Goal: Transaction & Acquisition: Purchase product/service

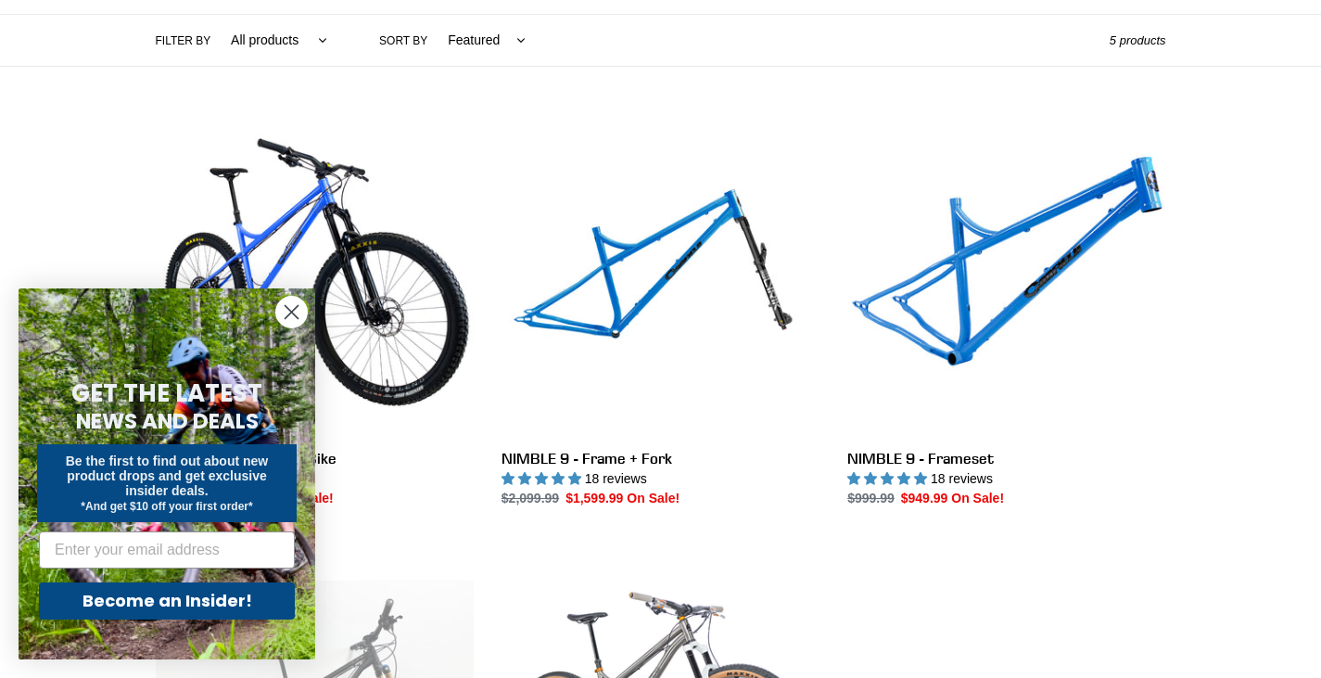
scroll to position [482, 0]
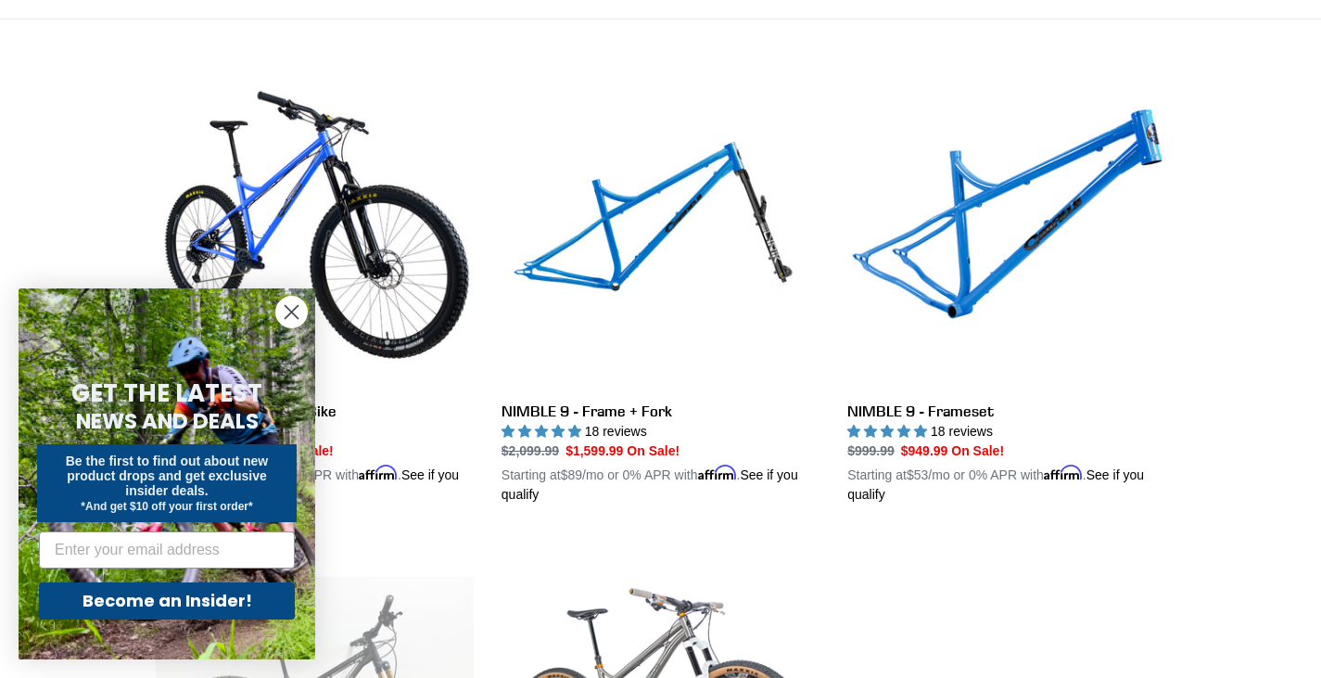
click at [293, 313] on icon "Close dialog" at bounding box center [292, 312] width 13 height 13
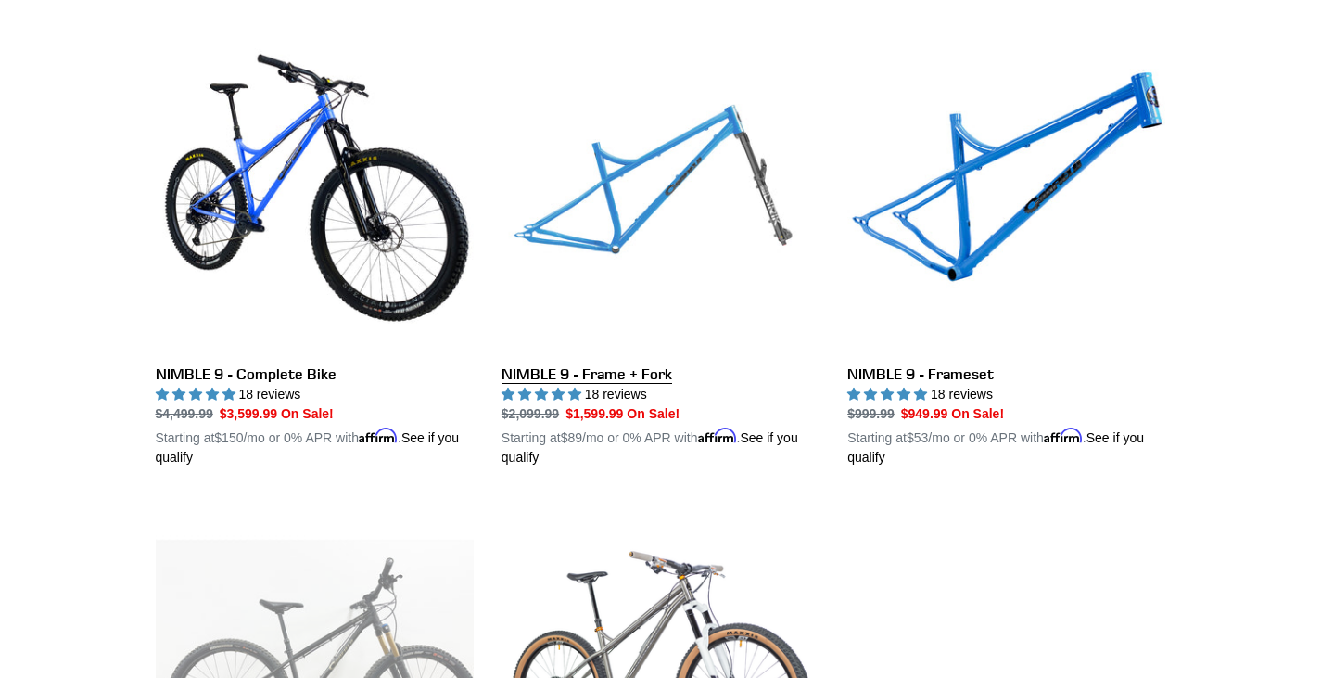
scroll to position [556, 0]
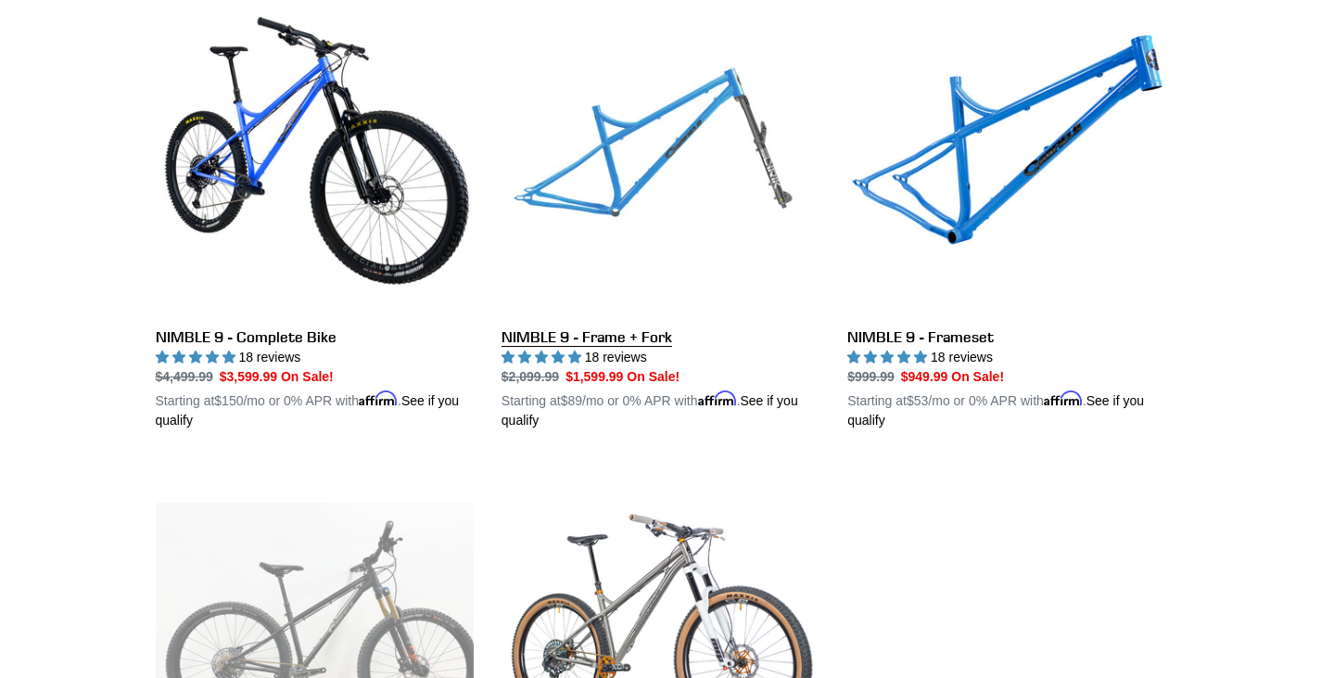
click at [642, 319] on link "NIMBLE 9 - Frame + Fork" at bounding box center [661, 213] width 318 height 434
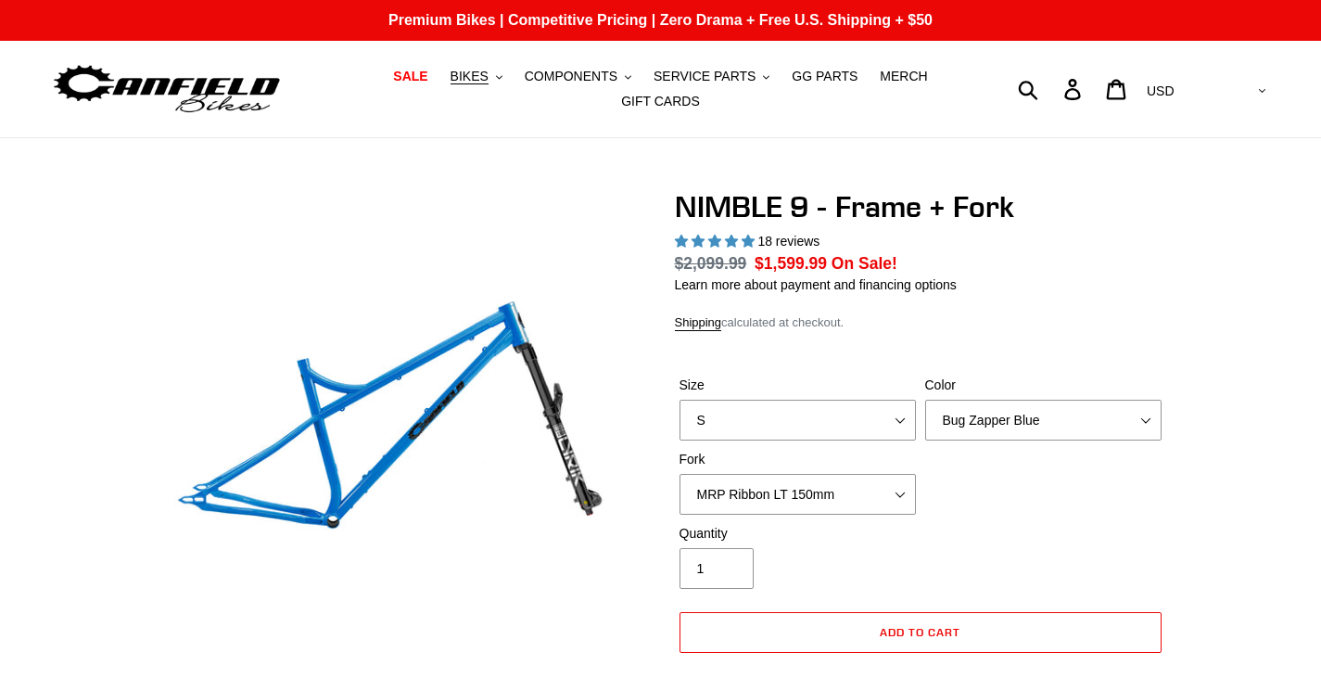
select select "highest-rating"
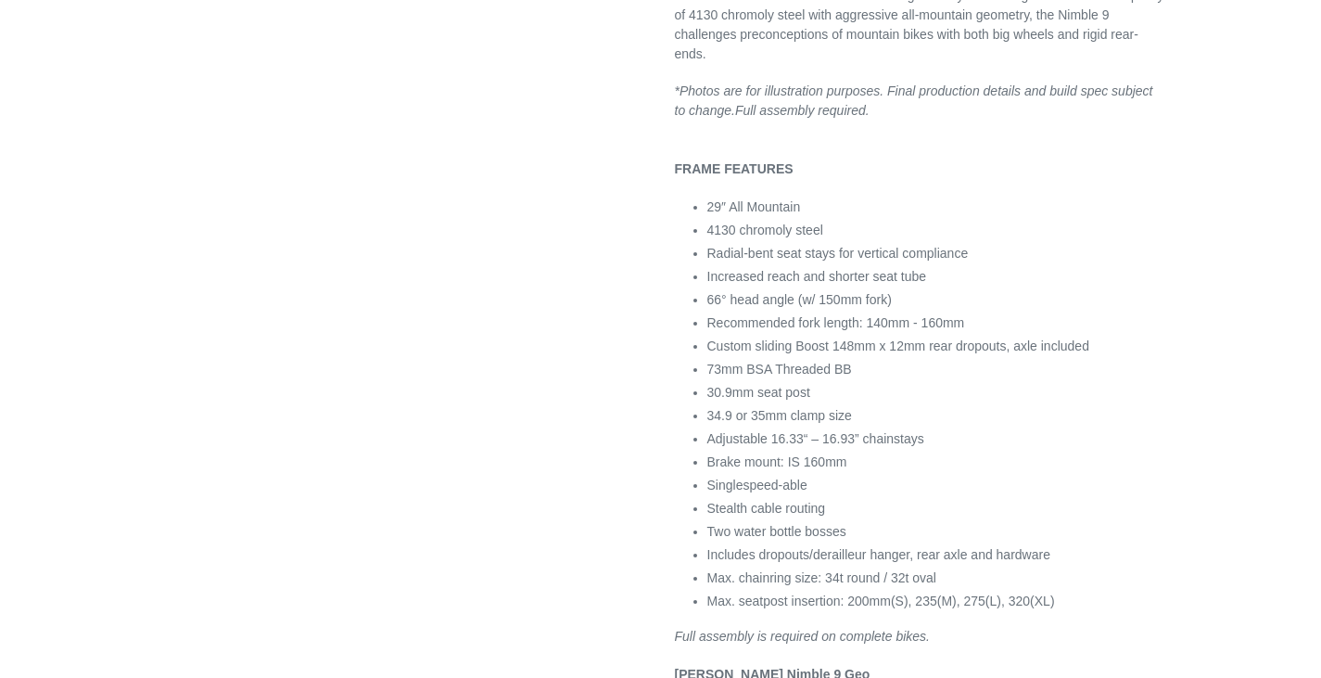
scroll to position [1056, 0]
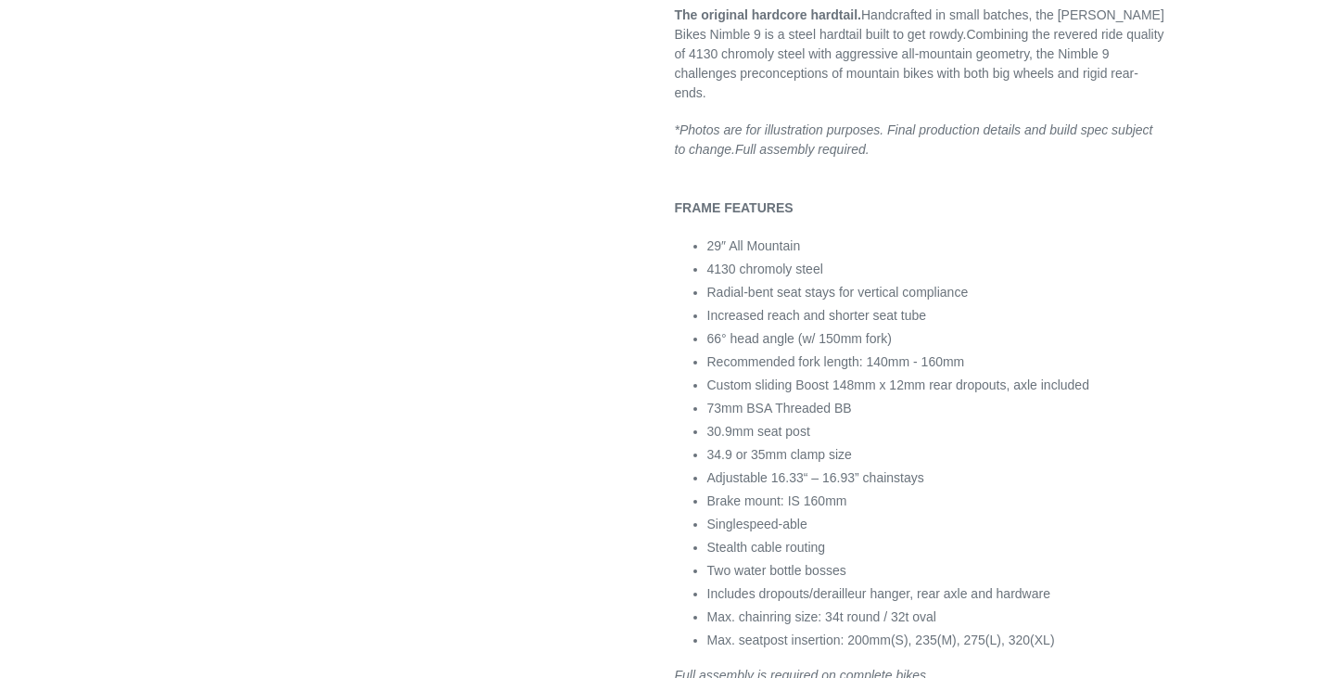
click at [1109, 162] on div at bounding box center [920, 168] width 491 height 19
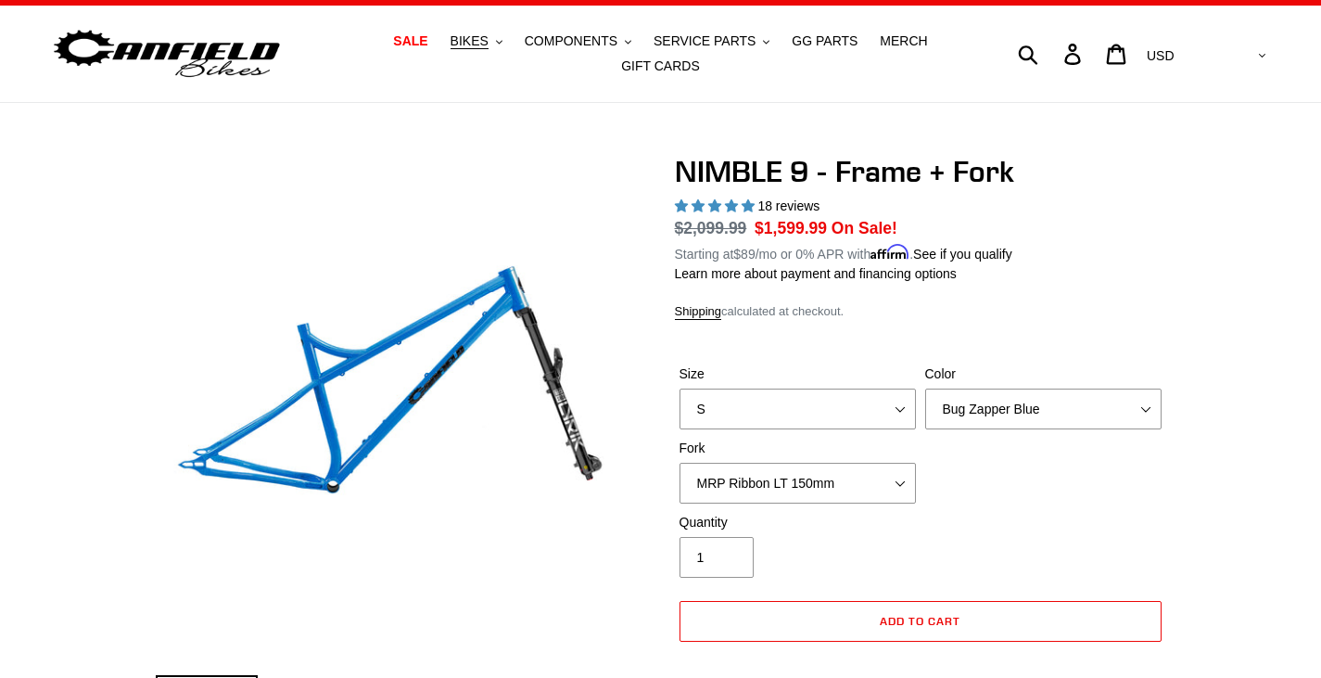
scroll to position [0, 0]
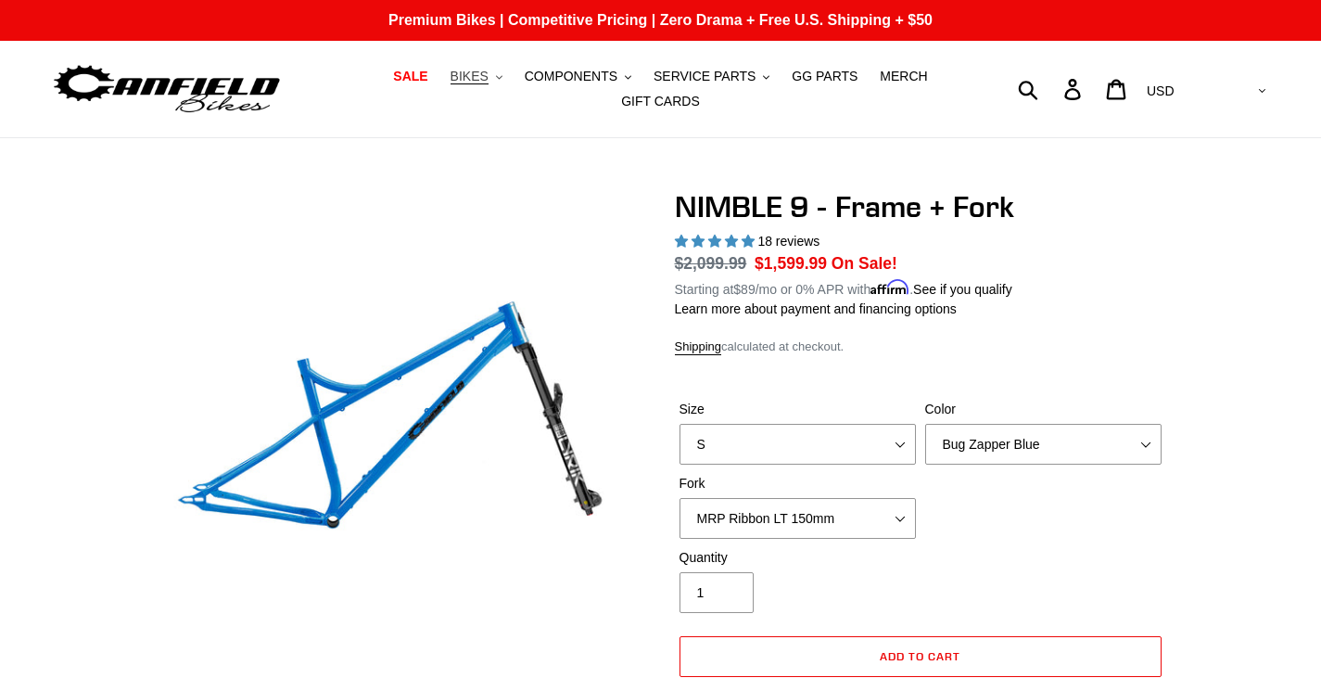
click at [463, 89] on button "BIKES .cls-1{fill:#231f20}" at bounding box center [476, 76] width 70 height 25
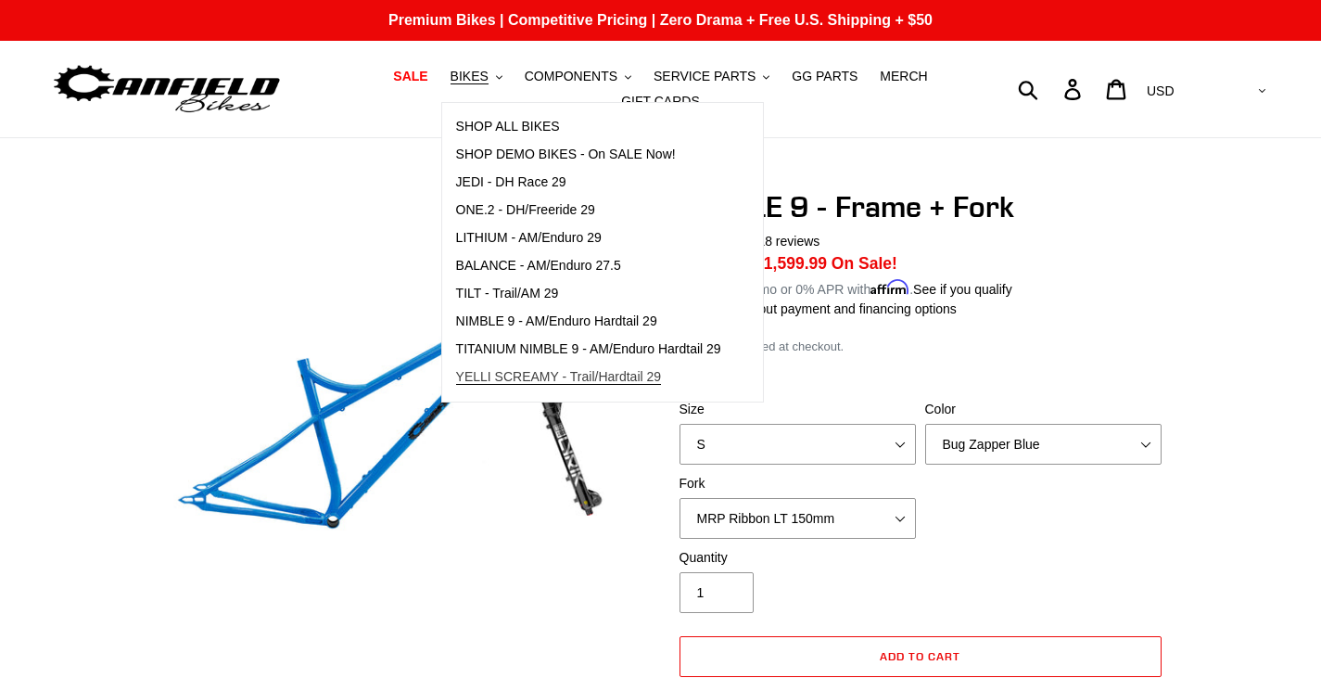
click at [468, 382] on span "YELLI SCREAMY - Trail/Hardtail 29" at bounding box center [559, 377] width 206 height 16
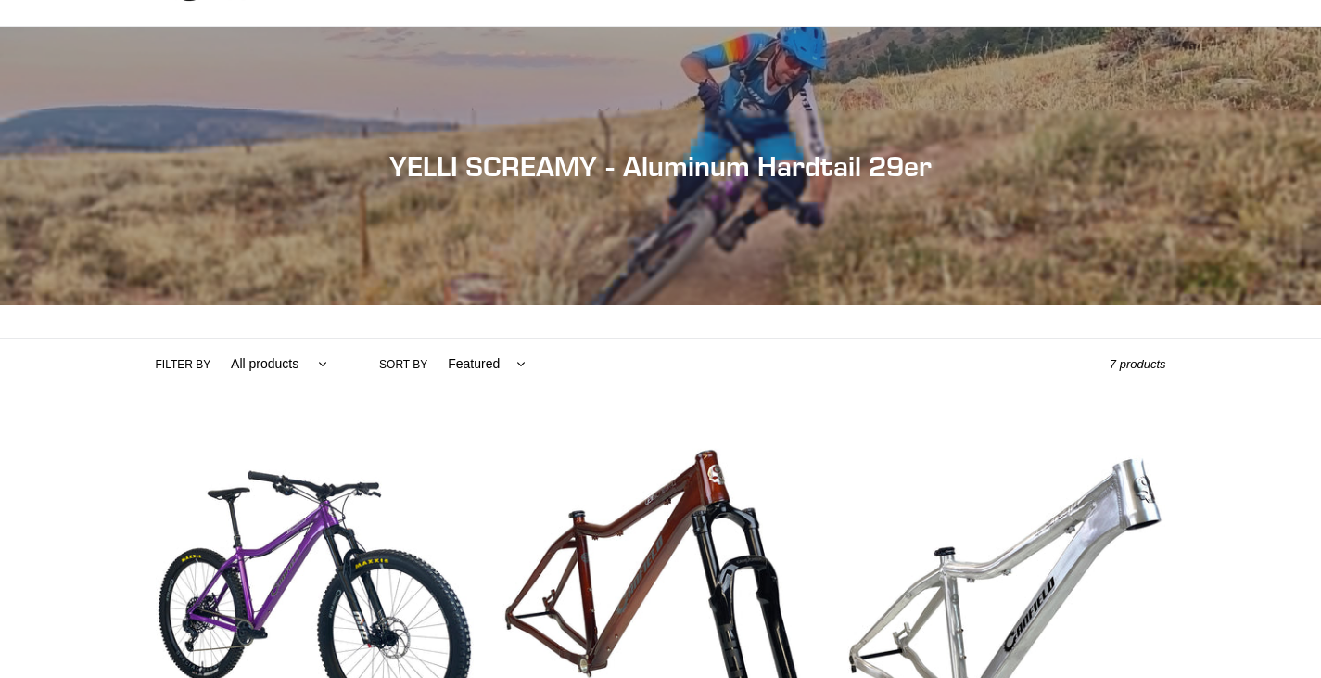
scroll to position [74, 0]
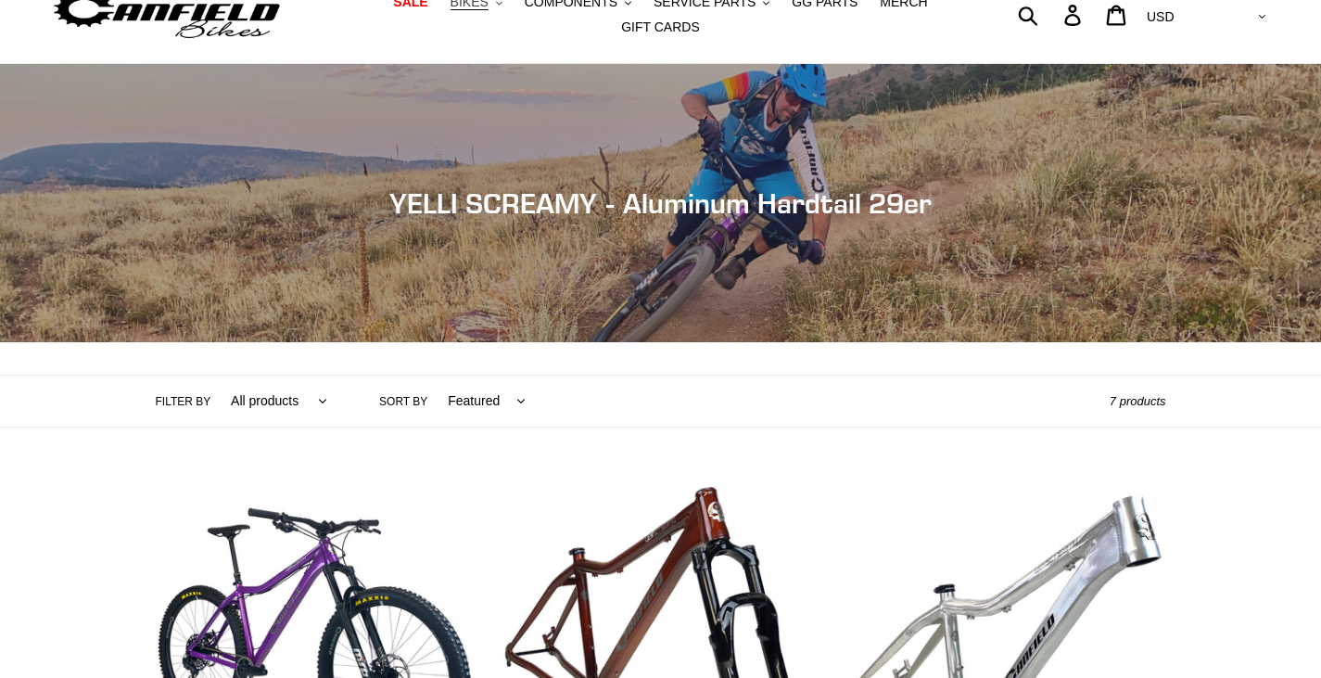
click at [464, 2] on button "BIKES .cls-1{fill:#231f20}" at bounding box center [476, 2] width 70 height 25
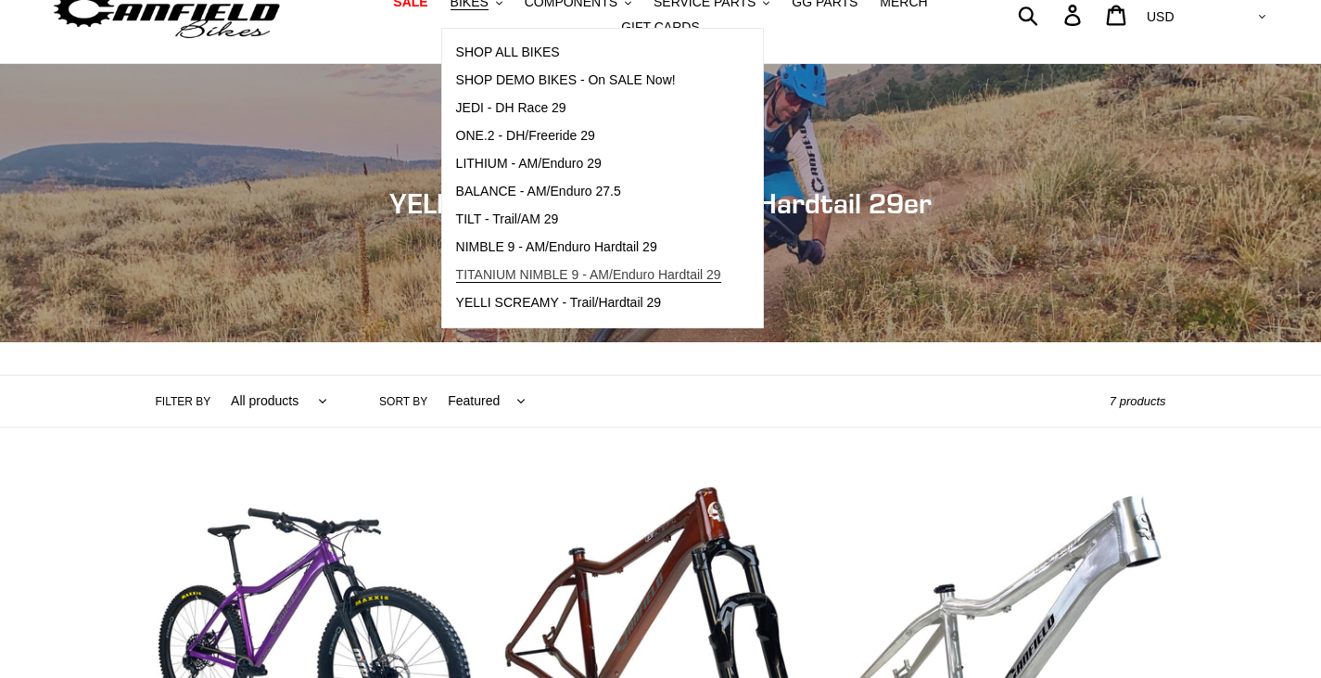
click at [466, 283] on span "TITANIUM NIMBLE 9 - AM/Enduro Hardtail 29" at bounding box center [588, 275] width 265 height 16
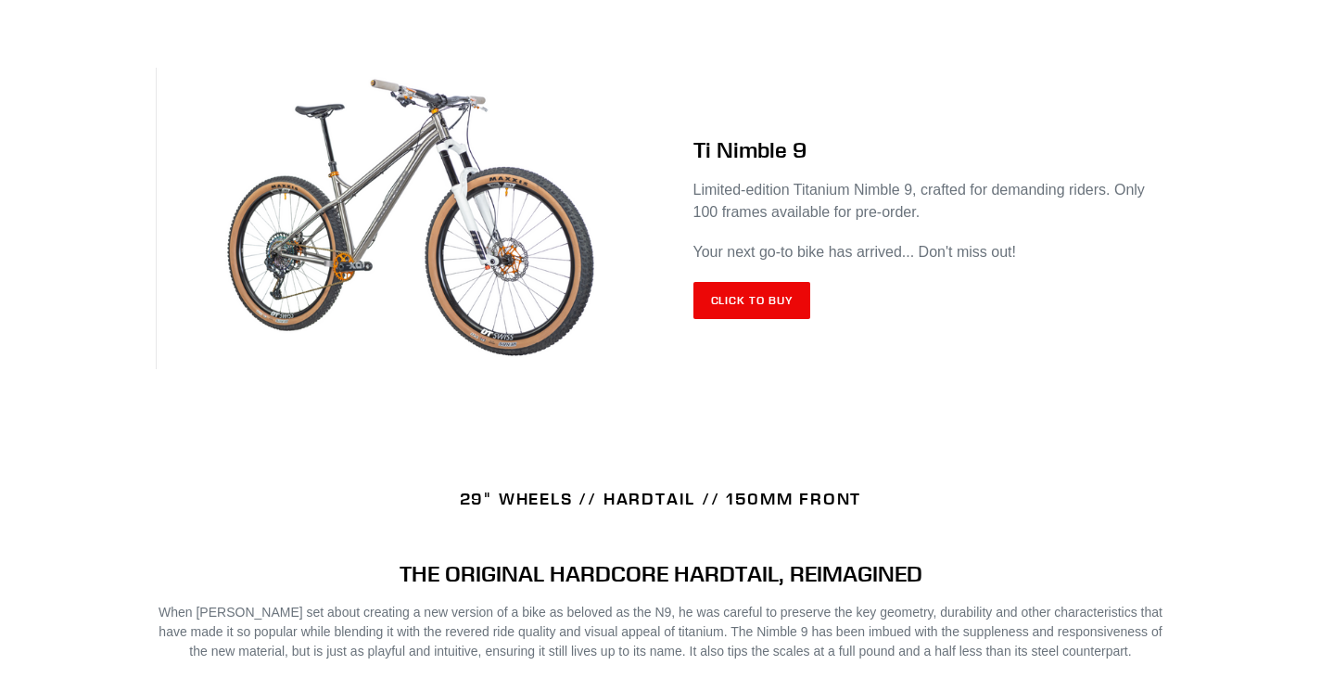
scroll to position [779, 0]
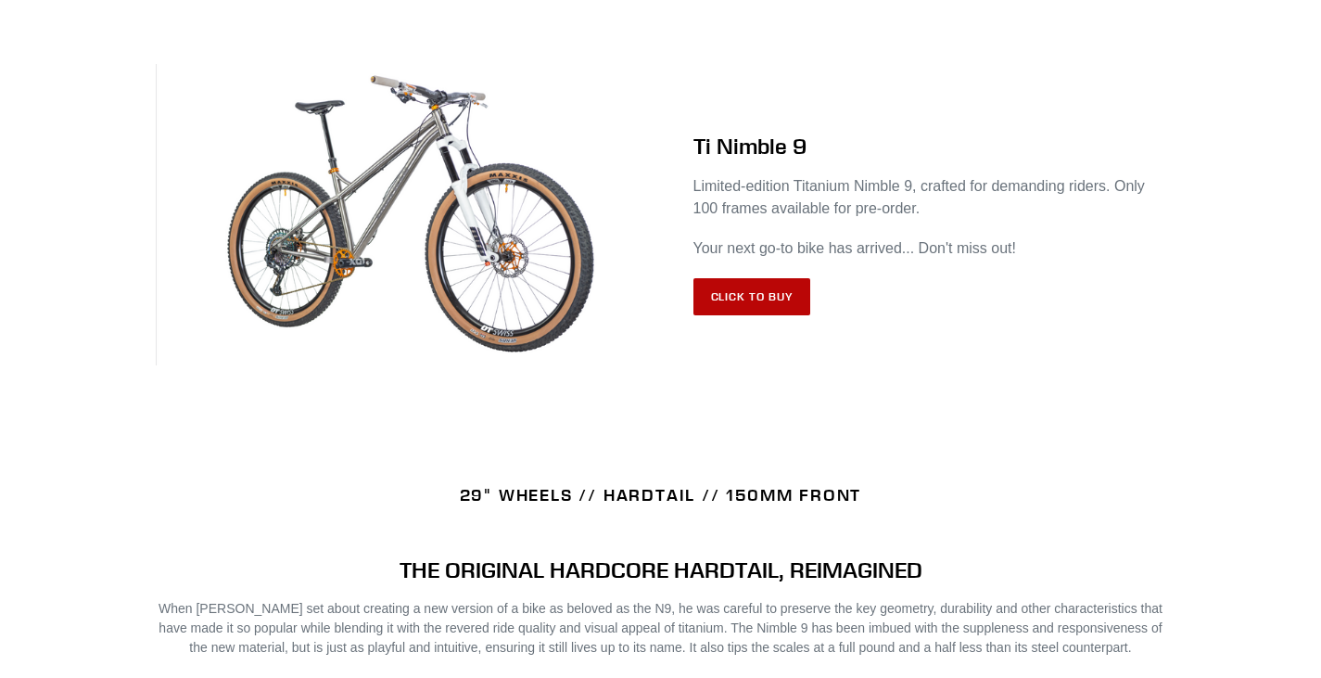
click at [765, 281] on link "Click to Buy" at bounding box center [752, 296] width 118 height 37
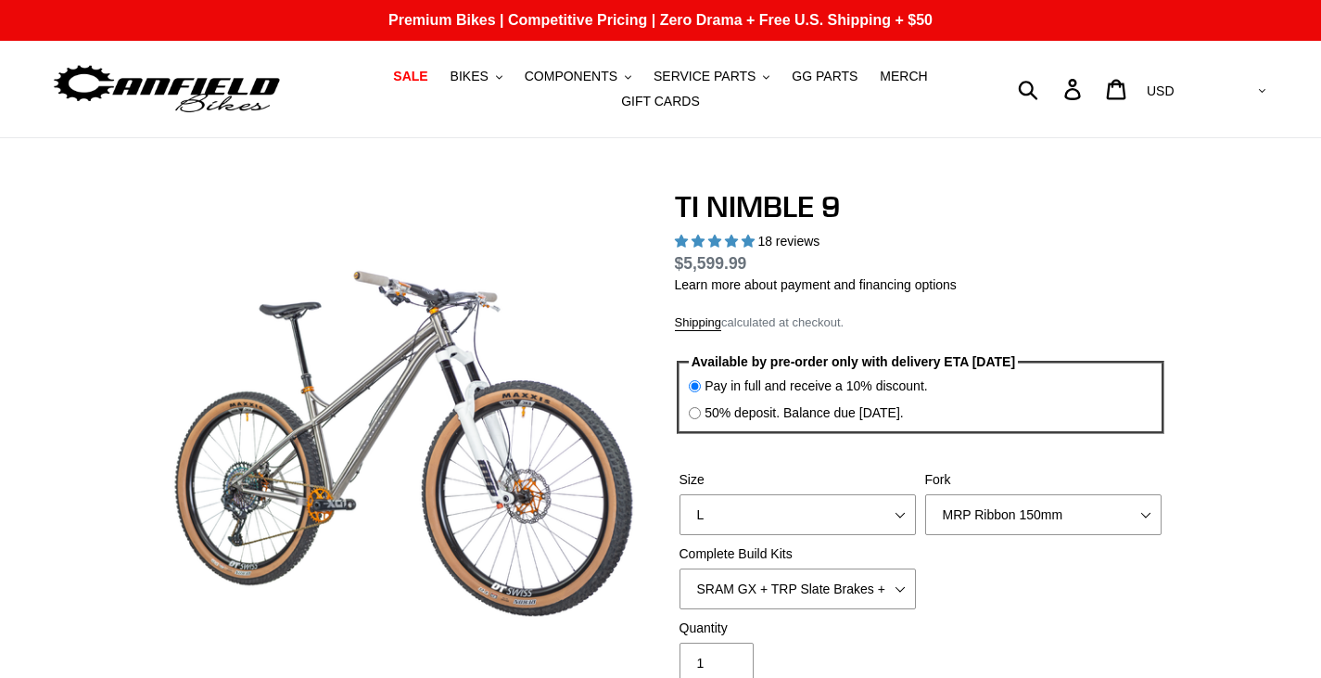
select select "highest-rating"
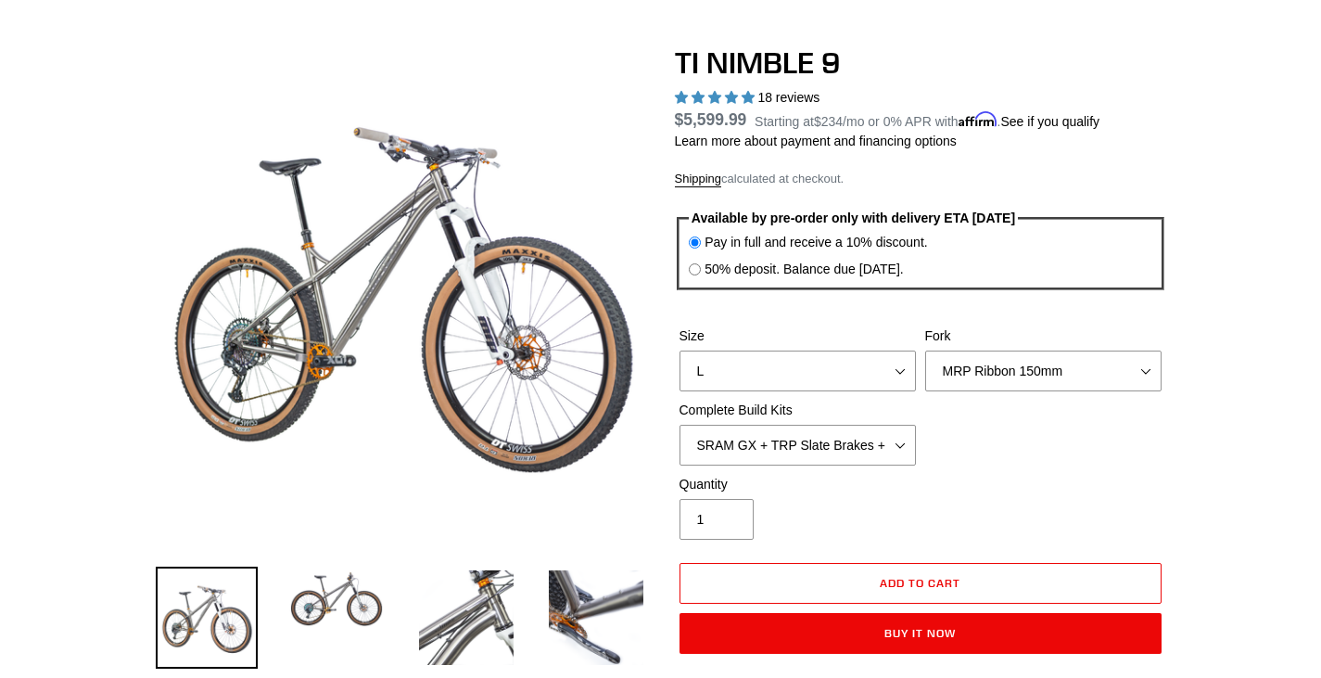
scroll to position [148, 0]
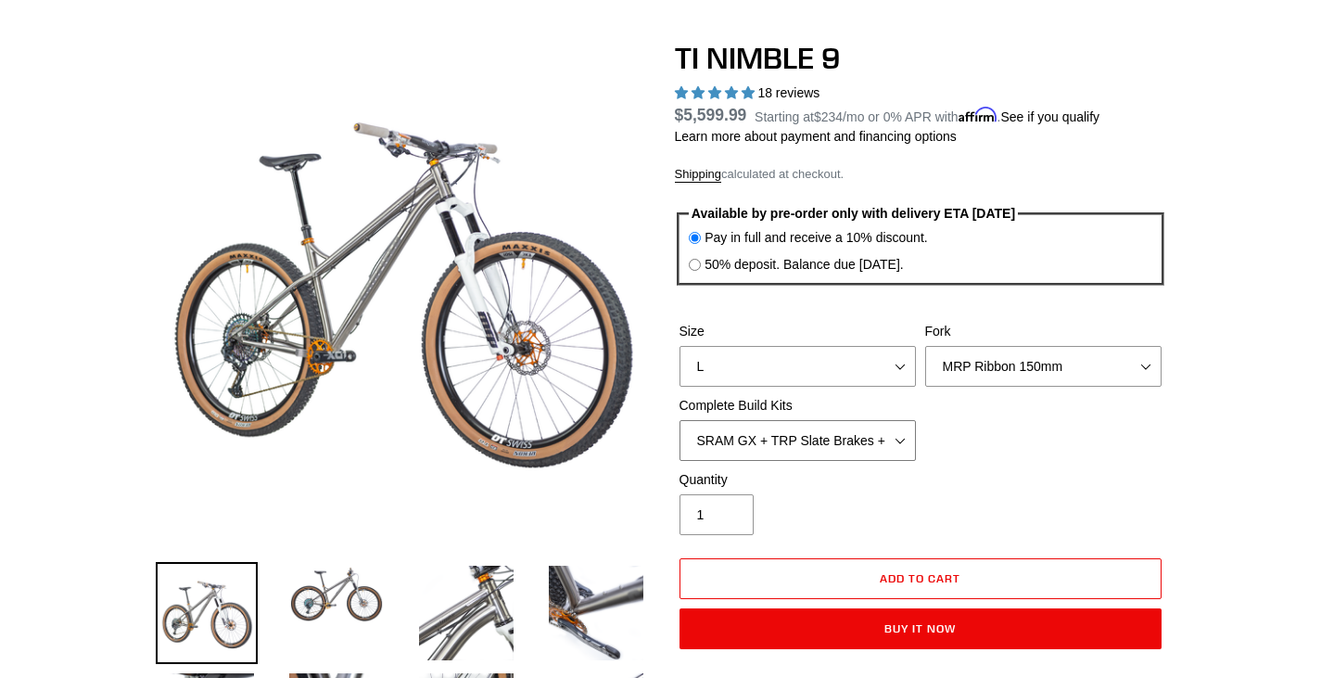
click at [890, 420] on select "SRAM GX + TRP Slate Brakes + Rotors + e13 LG-1 Wheels SHIMANO XT + SHIMANO brak…" at bounding box center [798, 440] width 236 height 41
click at [680, 420] on select "SRAM GX + TRP Slate Brakes + Rotors + e13 LG-1 Wheels SHIMANO XT + SHIMANO brak…" at bounding box center [798, 440] width 236 height 41
click at [888, 426] on select "SRAM GX + TRP Slate Brakes + Rotors + e13 LG-1 Wheels SHIMANO XT + SHIMANO brak…" at bounding box center [798, 440] width 236 height 41
select select "SHIMANO XT + SHIMANO brakes + Rotors + e13 LG-1 Wheels"
click at [680, 420] on select "SRAM GX + TRP Slate Brakes + Rotors + e13 LG-1 Wheels SHIMANO XT + SHIMANO brak…" at bounding box center [798, 440] width 236 height 41
